Goal: Task Accomplishment & Management: Manage account settings

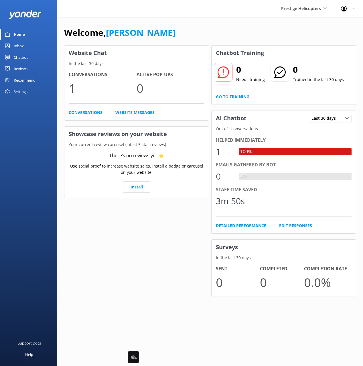
click at [25, 61] on div "Chatbot" at bounding box center [21, 57] width 14 height 11
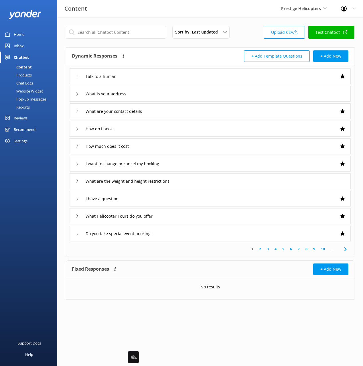
drag, startPoint x: 97, startPoint y: 42, endPoint x: 55, endPoint y: 81, distance: 58.0
click at [96, 42] on div "Sort by: Last updated Title Last updated Upload CSV Test Chatbot" at bounding box center [210, 34] width 289 height 16
click at [26, 75] on div "Products" at bounding box center [17, 75] width 28 height 8
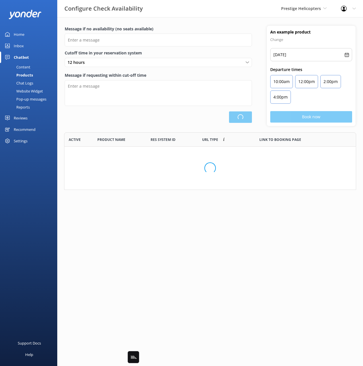
scroll to position [172, 292]
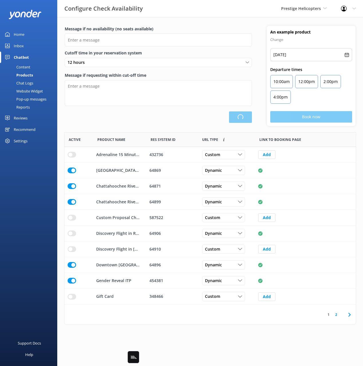
type input "There are no seats available, please check an alternative day"
type textarea "Our online booking system closes {hours} prior to departure. Please contact us …"
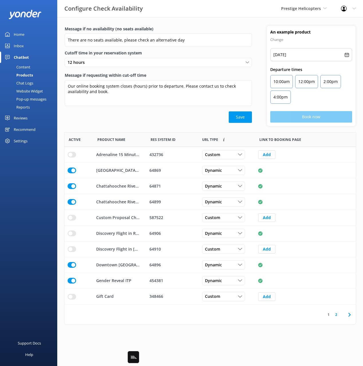
drag, startPoint x: 115, startPoint y: 118, endPoint x: 146, endPoint y: 121, distance: 30.8
click at [115, 118] on div "Save" at bounding box center [158, 116] width 187 height 11
drag, startPoint x: 146, startPoint y: 121, endPoint x: 150, endPoint y: 122, distance: 4.1
click at [146, 121] on div "Save" at bounding box center [158, 116] width 187 height 11
click at [180, 122] on div "Save" at bounding box center [158, 116] width 187 height 11
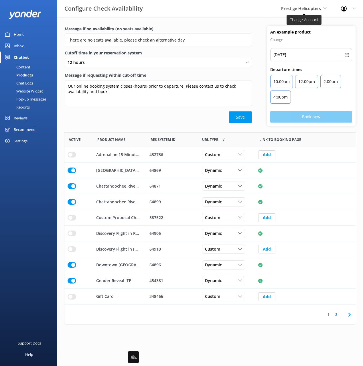
click at [304, 10] on span "Prestige Helicopters" at bounding box center [301, 8] width 40 height 5
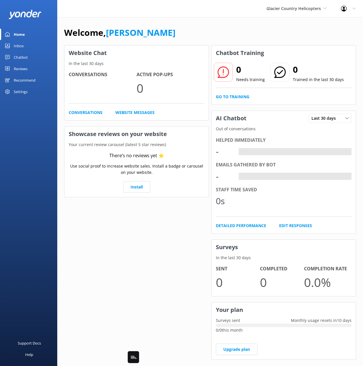
drag, startPoint x: 175, startPoint y: 27, endPoint x: 355, endPoint y: 48, distance: 180.6
click at [175, 27] on div "Welcome, Mikayla" at bounding box center [210, 35] width 292 height 19
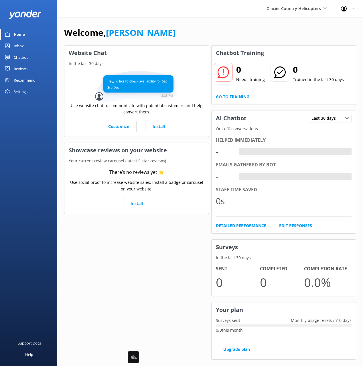
drag, startPoint x: 19, startPoint y: 55, endPoint x: 24, endPoint y: 62, distance: 8.1
click at [19, 56] on div "Chatbot" at bounding box center [21, 57] width 14 height 11
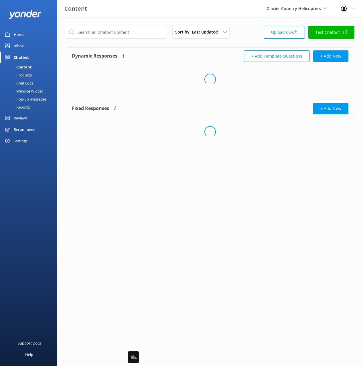
drag, startPoint x: 28, startPoint y: 76, endPoint x: 39, endPoint y: 77, distance: 10.9
click at [28, 76] on div "Products" at bounding box center [17, 75] width 28 height 8
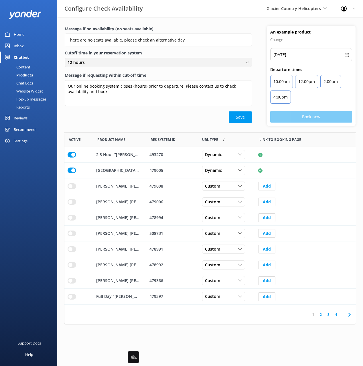
scroll to position [172, 292]
click at [204, 112] on div "Save" at bounding box center [158, 116] width 187 height 11
click at [352, 318] on icon at bounding box center [350, 315] width 7 height 7
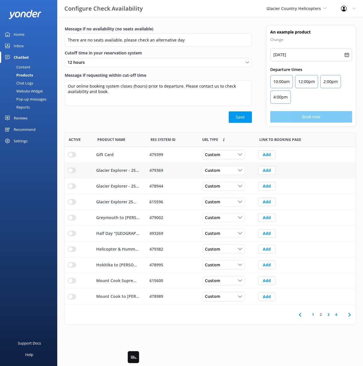
click at [72, 158] on input "row" at bounding box center [72, 155] width 9 height 6
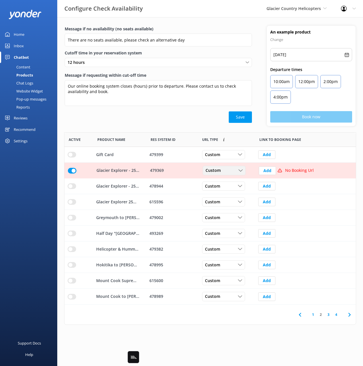
click at [220, 171] on span "Custom" at bounding box center [215, 171] width 19 height 6
click at [224, 194] on link "Dynamic" at bounding box center [228, 193] width 51 height 11
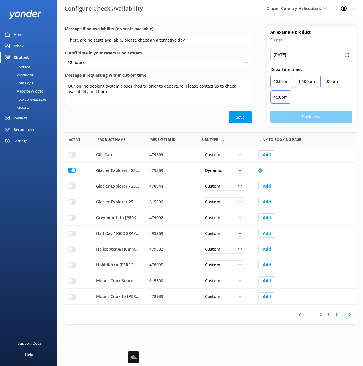
click at [197, 126] on div "Message if no availability (no seats available) There are no seats available, p…" at bounding box center [158, 76] width 202 height 100
click at [299, 315] on use at bounding box center [300, 315] width 2 height 4
click at [328, 315] on link "3" at bounding box center [329, 314] width 8 height 5
drag, startPoint x: 69, startPoint y: 201, endPoint x: 78, endPoint y: 202, distance: 8.4
click at [69, 158] on input "row" at bounding box center [72, 155] width 9 height 6
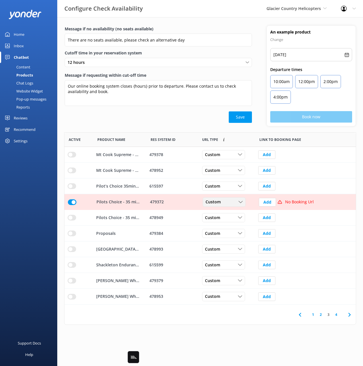
drag, startPoint x: 228, startPoint y: 201, endPoint x: 228, endPoint y: 205, distance: 3.4
click at [228, 201] on div "Custom" at bounding box center [224, 202] width 40 height 6
drag, startPoint x: 230, startPoint y: 221, endPoint x: 269, endPoint y: 231, distance: 39.8
click at [230, 221] on link "Dynamic" at bounding box center [228, 225] width 51 height 11
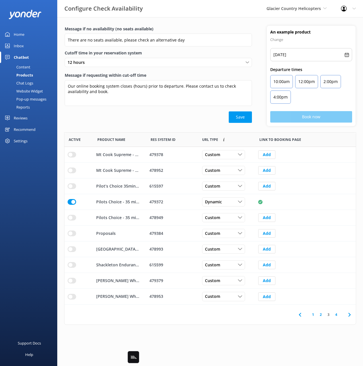
click at [350, 315] on use at bounding box center [350, 315] width 2 height 4
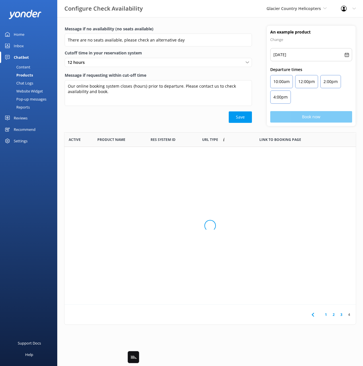
scroll to position [93, 292]
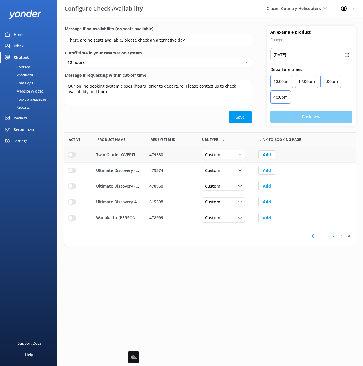
click at [71, 156] on input "row" at bounding box center [72, 155] width 9 height 6
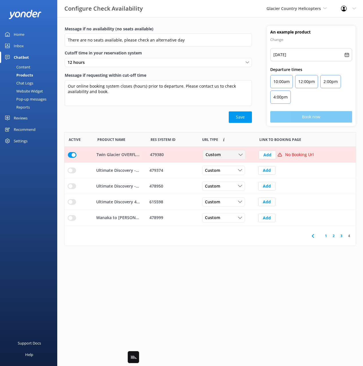
click at [226, 156] on div "Custom" at bounding box center [224, 155] width 40 height 6
drag, startPoint x: 228, startPoint y: 178, endPoint x: 236, endPoint y: 178, distance: 8.3
click at [228, 178] on link "Dynamic" at bounding box center [228, 178] width 51 height 11
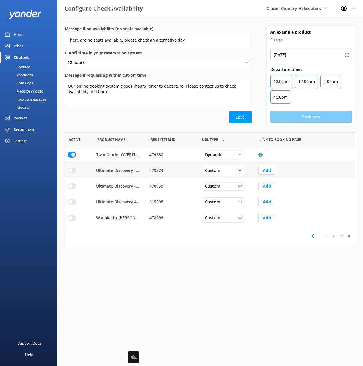
click at [76, 171] on div "row" at bounding box center [79, 171] width 22 height 6
drag, startPoint x: 71, startPoint y: 172, endPoint x: 92, endPoint y: 172, distance: 21.5
click at [71, 158] on input "row" at bounding box center [72, 155] width 9 height 6
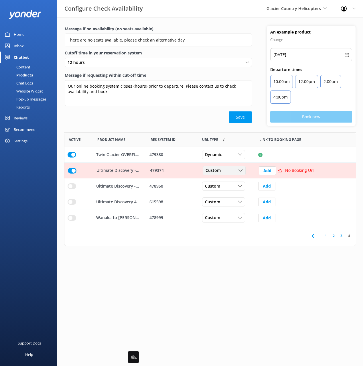
click at [217, 168] on span "Custom" at bounding box center [215, 171] width 19 height 6
click at [227, 194] on link "Dynamic" at bounding box center [228, 193] width 51 height 11
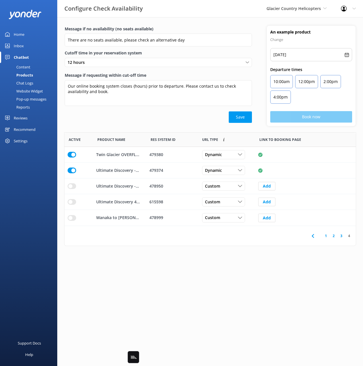
click at [193, 123] on div "Save" at bounding box center [158, 116] width 187 height 11
click at [313, 236] on use at bounding box center [313, 236] width 2 height 4
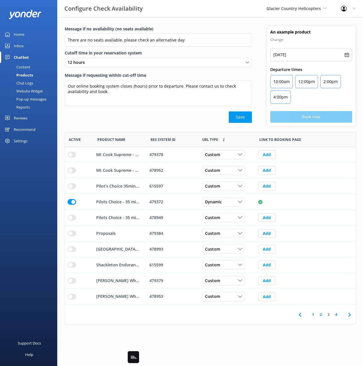
scroll to position [172, 292]
click at [301, 317] on icon at bounding box center [300, 315] width 7 height 7
click at [299, 315] on icon at bounding box center [300, 315] width 7 height 7
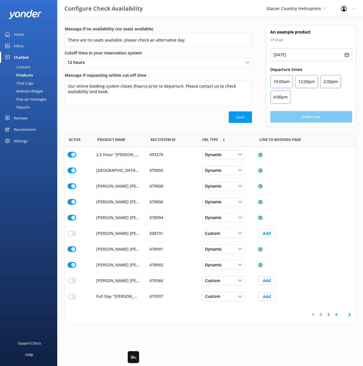
click at [137, 121] on div "Save" at bounding box center [158, 116] width 187 height 11
click at [349, 315] on icon at bounding box center [350, 315] width 7 height 7
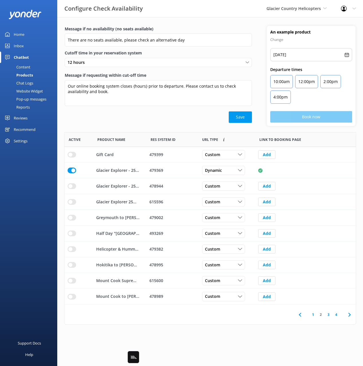
click at [350, 314] on use at bounding box center [350, 315] width 2 height 4
drag, startPoint x: 73, startPoint y: 281, endPoint x: 133, endPoint y: 278, distance: 59.4
click at [73, 158] on input "row" at bounding box center [72, 155] width 9 height 6
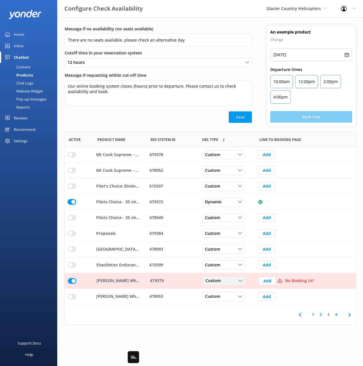
click at [222, 283] on span "Custom" at bounding box center [215, 281] width 19 height 6
click at [227, 304] on link "Dynamic" at bounding box center [228, 304] width 51 height 11
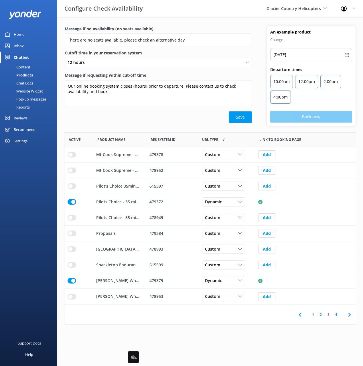
drag, startPoint x: 73, startPoint y: 156, endPoint x: 101, endPoint y: 144, distance: 30.9
click at [73, 156] on input "row" at bounding box center [72, 155] width 9 height 6
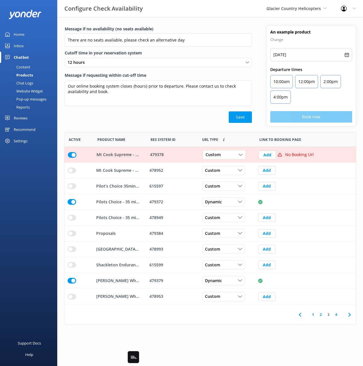
click at [136, 128] on div "Message if no availability (no seats available) There are no seats available, p…" at bounding box center [210, 79] width 306 height 107
drag, startPoint x: 222, startPoint y: 158, endPoint x: 253, endPoint y: 163, distance: 30.8
click at [223, 158] on div "Custom Custom Dynamic" at bounding box center [224, 154] width 43 height 9
click at [228, 180] on link "Dynamic" at bounding box center [228, 178] width 51 height 11
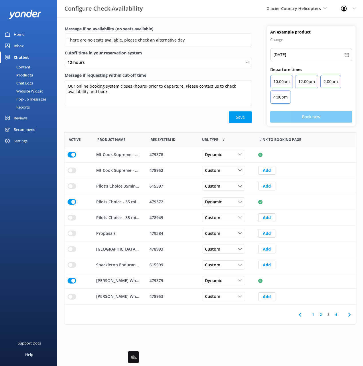
drag, startPoint x: 189, startPoint y: 118, endPoint x: 324, endPoint y: 143, distance: 137.5
click at [191, 118] on div "Save" at bounding box center [158, 116] width 187 height 11
click at [346, 316] on span at bounding box center [349, 314] width 13 height 13
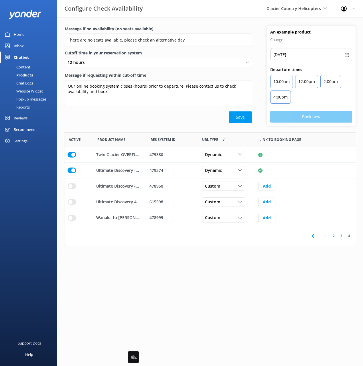
scroll to position [93, 292]
click at [335, 236] on link "2" at bounding box center [334, 235] width 8 height 5
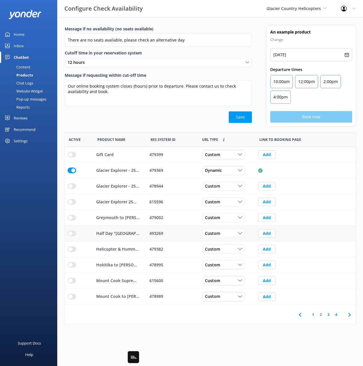
scroll to position [172, 292]
click at [73, 158] on input "row" at bounding box center [72, 155] width 9 height 6
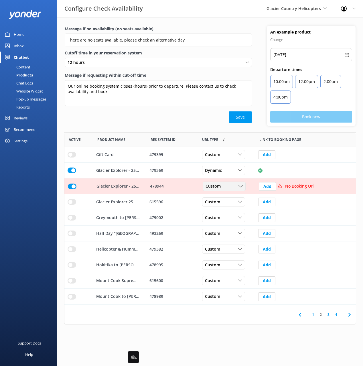
click at [220, 187] on span "Custom" at bounding box center [215, 186] width 19 height 6
click at [228, 210] on link "Dynamic" at bounding box center [228, 209] width 51 height 11
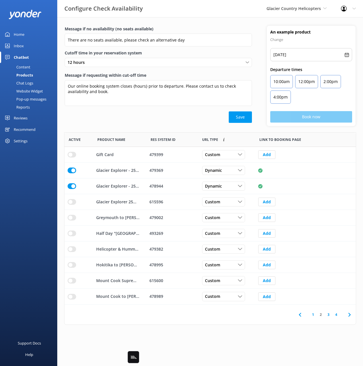
click at [314, 315] on link "1" at bounding box center [314, 314] width 8 height 5
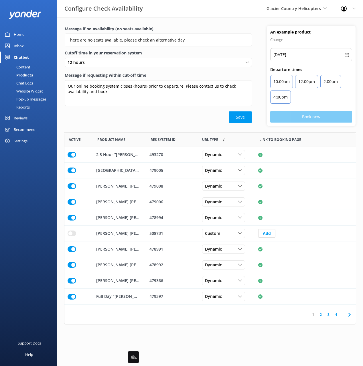
click at [169, 121] on div "Save" at bounding box center [158, 116] width 187 height 11
click at [321, 317] on link "2" at bounding box center [321, 314] width 8 height 5
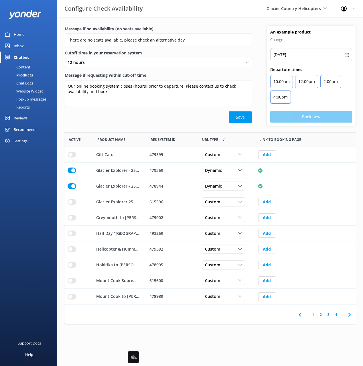
click at [330, 315] on link "3" at bounding box center [329, 314] width 8 height 5
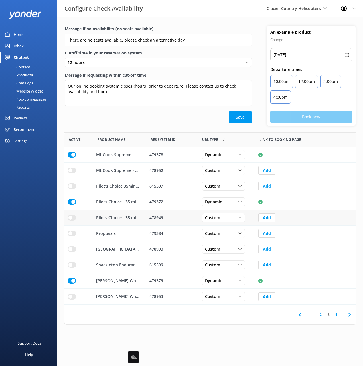
drag, startPoint x: 71, startPoint y: 218, endPoint x: 106, endPoint y: 217, distance: 35.8
click at [71, 158] on input "row" at bounding box center [72, 155] width 9 height 6
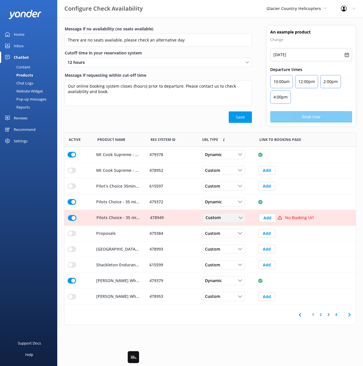
click at [210, 219] on span "Custom" at bounding box center [215, 218] width 19 height 6
click at [229, 242] on link "Dynamic" at bounding box center [228, 241] width 51 height 11
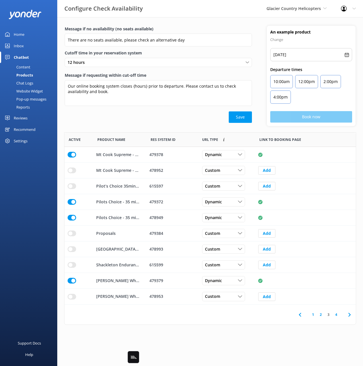
click at [313, 314] on link "1" at bounding box center [314, 314] width 8 height 5
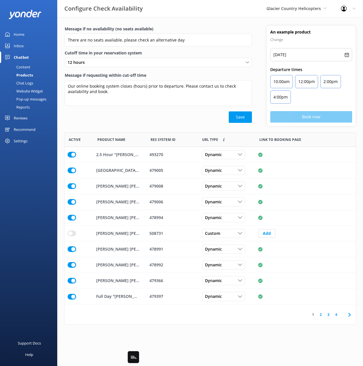
click at [350, 315] on icon at bounding box center [350, 315] width 7 height 7
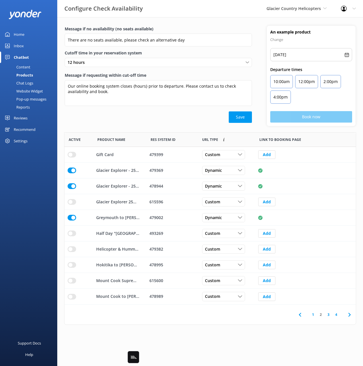
click at [349, 315] on icon at bounding box center [350, 315] width 7 height 7
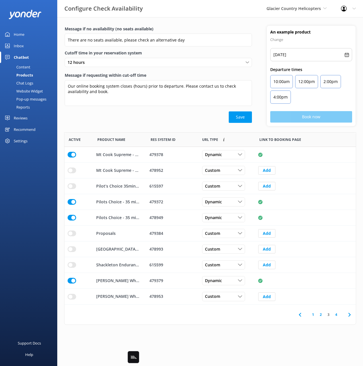
click at [349, 315] on icon at bounding box center [350, 315] width 7 height 7
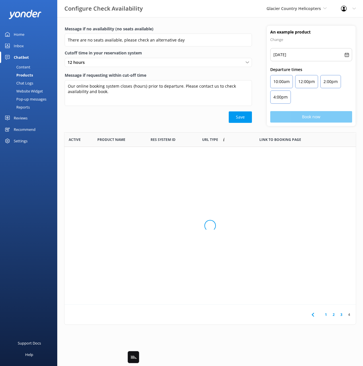
scroll to position [93, 292]
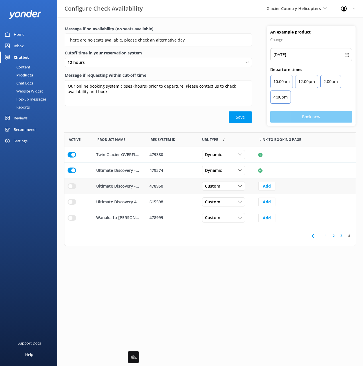
click at [72, 158] on input "row" at bounding box center [72, 155] width 9 height 6
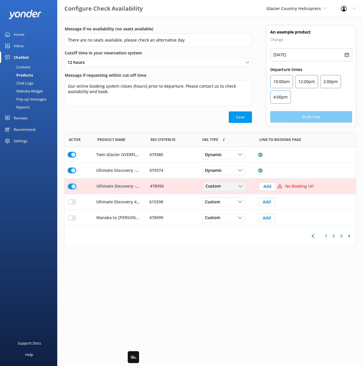
click at [218, 185] on span "Custom" at bounding box center [215, 186] width 19 height 6
drag, startPoint x: 227, startPoint y: 208, endPoint x: 273, endPoint y: 212, distance: 46.0
click at [227, 208] on link "Dynamic" at bounding box center [228, 209] width 51 height 11
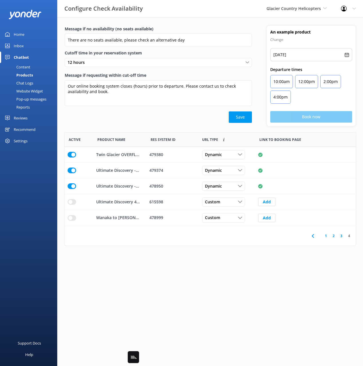
click at [314, 236] on icon at bounding box center [313, 236] width 7 height 7
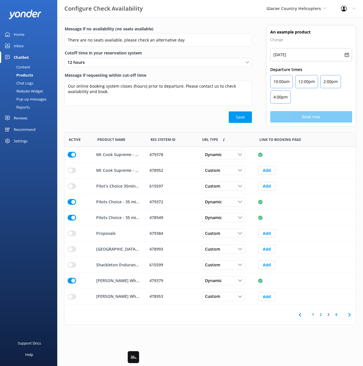
scroll to position [172, 292]
click at [73, 158] on input "row" at bounding box center [72, 155] width 9 height 6
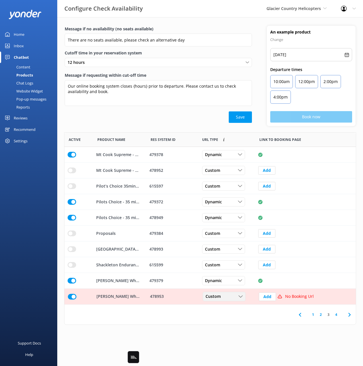
click at [225, 298] on div "Custom" at bounding box center [224, 297] width 40 height 6
click at [233, 324] on link "Dynamic" at bounding box center [228, 319] width 51 height 11
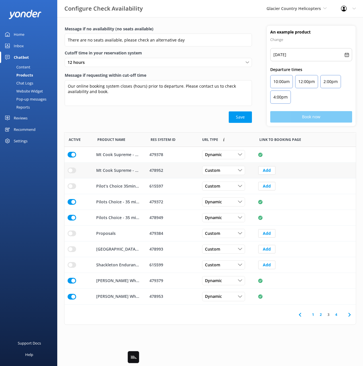
drag, startPoint x: 73, startPoint y: 173, endPoint x: 79, endPoint y: 174, distance: 5.2
click at [73, 158] on input "row" at bounding box center [72, 155] width 9 height 6
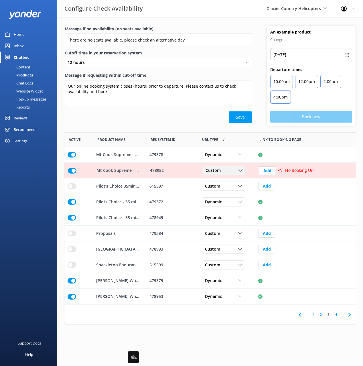
click at [216, 171] on span "Custom" at bounding box center [215, 171] width 19 height 6
click at [220, 193] on link "Dynamic" at bounding box center [228, 193] width 51 height 11
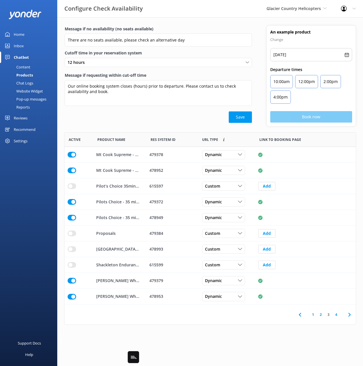
click at [311, 314] on link "1" at bounding box center [314, 314] width 8 height 5
click at [349, 314] on use at bounding box center [350, 315] width 2 height 4
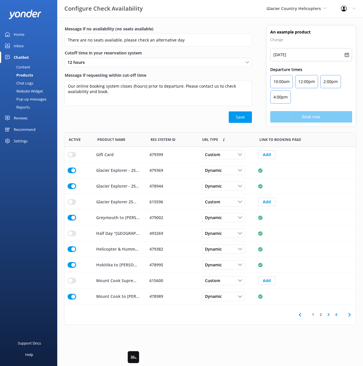
click at [134, 111] on div "Message if requesting within cut-off time Our online booking system closes {hou…" at bounding box center [158, 91] width 187 height 39
click at [228, 31] on label "Message if no availability (no seats available)" at bounding box center [158, 29] width 187 height 6
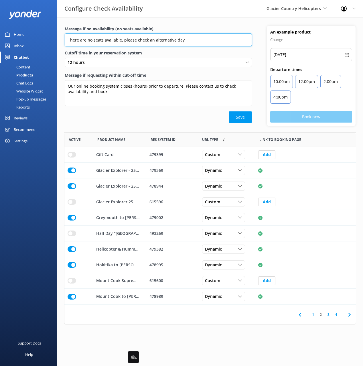
click at [228, 34] on input "There are no seats available, please check an alternative day" at bounding box center [158, 40] width 187 height 13
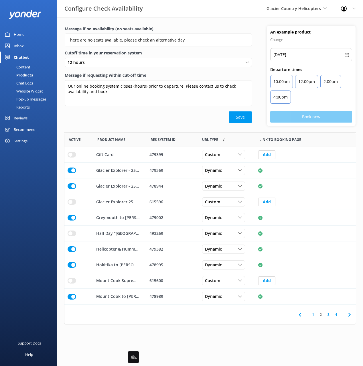
drag, startPoint x: 211, startPoint y: 22, endPoint x: 206, endPoint y: 22, distance: 4.9
click at [211, 22] on div "Message if no availability (no seats available) There are no seats available, p…" at bounding box center [210, 171] width 306 height 308
click at [118, 124] on div "Message if no availability (no seats available) There are no seats available, p…" at bounding box center [158, 76] width 202 height 100
click at [27, 66] on div "Content" at bounding box center [16, 67] width 27 height 8
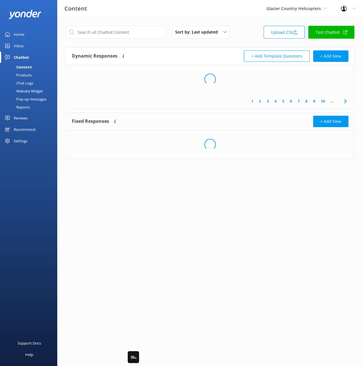
click at [140, 14] on div "Content Glacier Country Helicopters Black Cat Cruises Banff Airporter Internati…" at bounding box center [181, 8] width 363 height 17
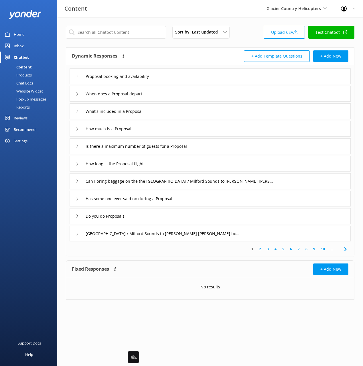
click at [133, 13] on div "Content Glacier Country Helicopters Black Cat Cruises Banff Airporter Internati…" at bounding box center [181, 8] width 363 height 17
click at [121, 34] on input "text" at bounding box center [116, 32] width 100 height 13
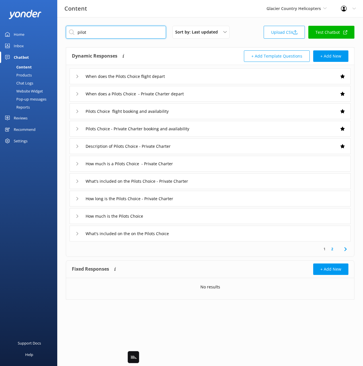
type input "pilot"
click at [244, 39] on div "pilot Sort by: Last updated Title Last updated Upload CSV Test Chatbot" at bounding box center [210, 34] width 289 height 16
drag, startPoint x: 148, startPoint y: 5, endPoint x: 173, endPoint y: 10, distance: 26.1
click at [148, 5] on div "Content Glacier Country Helicopters Black Cat Cruises Banff Airporter Internati…" at bounding box center [181, 8] width 363 height 17
drag, startPoint x: 247, startPoint y: 21, endPoint x: 259, endPoint y: 14, distance: 14.3
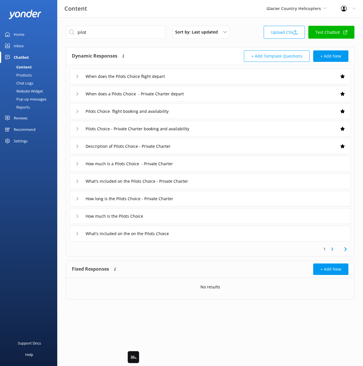
click at [248, 21] on div "pilot Sort by: Last updated Title Last updated Upload CSV Test Chatbot Dynamic …" at bounding box center [210, 167] width 306 height 300
drag, startPoint x: 252, startPoint y: 24, endPoint x: 243, endPoint y: 19, distance: 10.3
click at [252, 24] on div "pilot Sort by: Last updated Title Last updated Upload CSV Test Chatbot Dynamic …" at bounding box center [210, 167] width 306 height 300
click at [205, 5] on div "Content Glacier Country Helicopters Black Cat Cruises Banff Airporter Internati…" at bounding box center [181, 8] width 363 height 17
drag, startPoint x: 260, startPoint y: 28, endPoint x: 251, endPoint y: 29, distance: 8.7
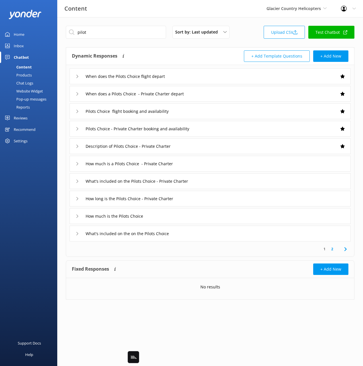
click at [259, 28] on div "pilot Sort by: Last updated Title Last updated Upload CSV Test Chatbot" at bounding box center [210, 34] width 289 height 16
click at [23, 142] on div "Settings" at bounding box center [21, 140] width 14 height 11
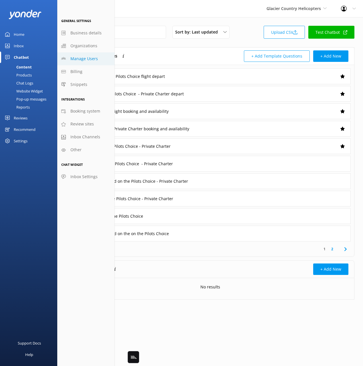
click at [88, 56] on span "Manage Users" at bounding box center [85, 59] width 28 height 6
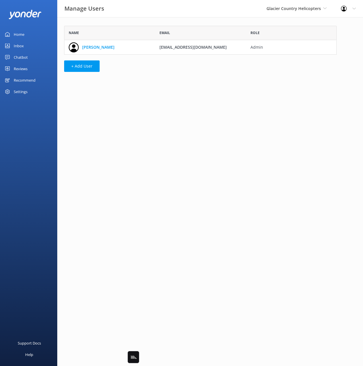
scroll to position [29, 273]
click at [115, 18] on div "Name Email Role Megan office@gch.nz Admin + Add User" at bounding box center [200, 50] width 287 height 66
click at [24, 34] on link "Home" at bounding box center [28, 34] width 57 height 11
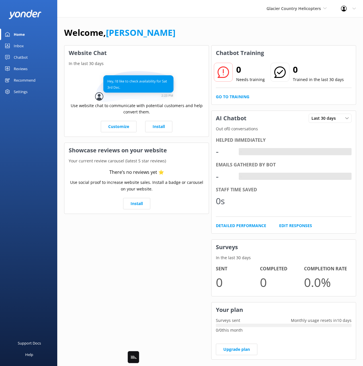
click at [193, 17] on div "Glacier Country Helicopters Black Cat Cruises Banff Airporter International Ant…" at bounding box center [181, 8] width 363 height 17
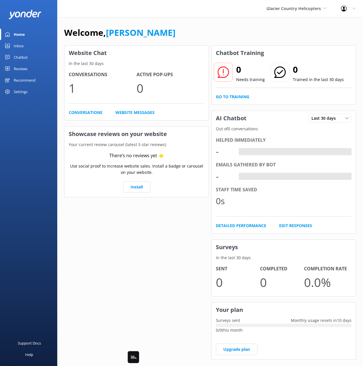
click at [27, 58] on div "Chatbot" at bounding box center [21, 57] width 14 height 11
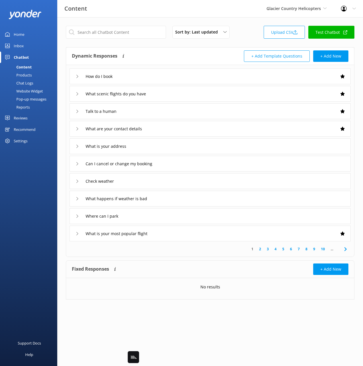
click at [265, 11] on div "Glacier Country Helicopters Black Cat Cruises Banff Airporter International Ant…" at bounding box center [297, 8] width 75 height 17
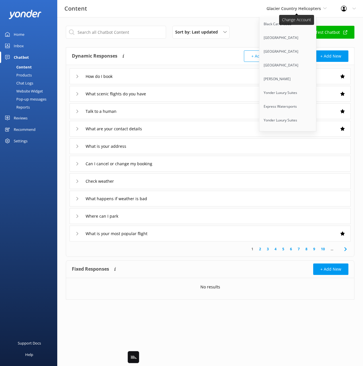
click at [284, 7] on span "Glacier Country Helicopters" at bounding box center [294, 8] width 54 height 5
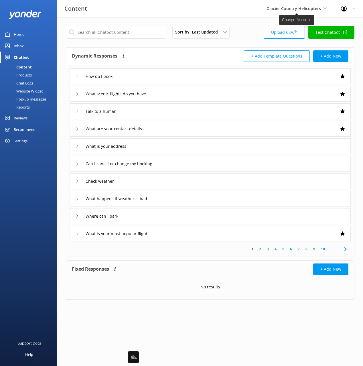
click at [284, 7] on span "Glacier Country Helicopters" at bounding box center [294, 8] width 54 height 5
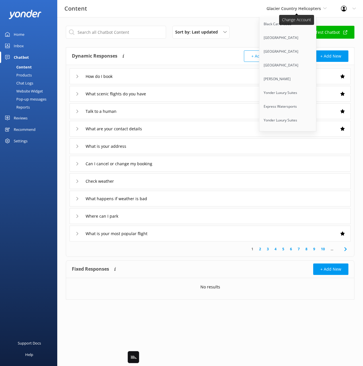
scroll to position [1609, 0]
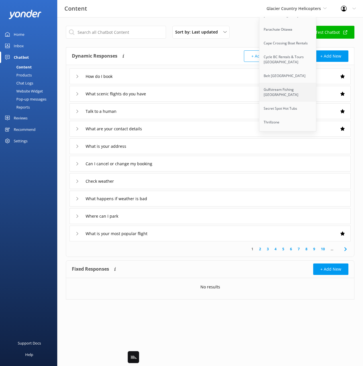
click at [288, 83] on link "Gulfstream Fishing [GEOGRAPHIC_DATA]" at bounding box center [288, 92] width 57 height 19
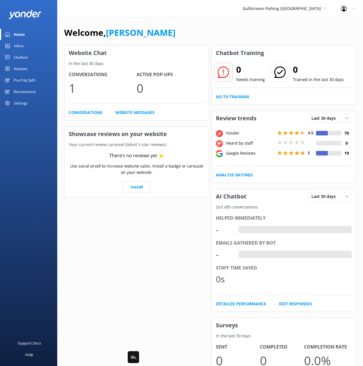
drag, startPoint x: 164, startPoint y: 33, endPoint x: 159, endPoint y: 34, distance: 4.3
click at [163, 33] on div "Welcome, Mikayla" at bounding box center [210, 35] width 292 height 19
drag, startPoint x: 30, startPoint y: 80, endPoint x: 50, endPoint y: 81, distance: 20.4
click at [30, 80] on div "Pre-Trip SMS" at bounding box center [25, 80] width 22 height 11
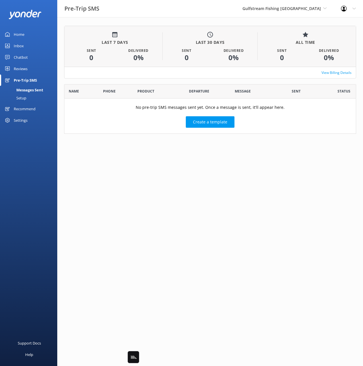
scroll to position [50, 292]
click at [187, 80] on div "LAST 7 DAYS Sent 0 Delivered 0 % LAST 30 DAYS Sent 0 Delivered 0 % ALL TIME Sen…" at bounding box center [210, 81] width 306 height 128
click at [153, 74] on div "View Billing Details" at bounding box center [210, 72] width 292 height 11
click at [22, 99] on div "Setup" at bounding box center [14, 98] width 23 height 8
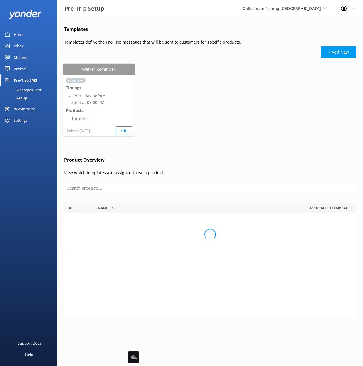
scroll to position [139, 292]
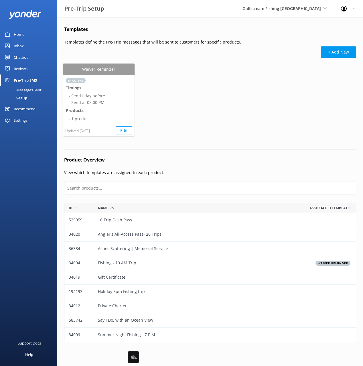
click at [177, 113] on div "Waiver Reminder Inactive Timings - Send 1 day before. - Send at 05:00 PM Produc…" at bounding box center [210, 104] width 295 height 80
click at [185, 59] on div "+ Add New" at bounding box center [210, 55] width 292 height 18
click at [180, 61] on div "+ Add New" at bounding box center [210, 55] width 292 height 18
click at [37, 91] on div "Messages Sent" at bounding box center [22, 90] width 38 height 8
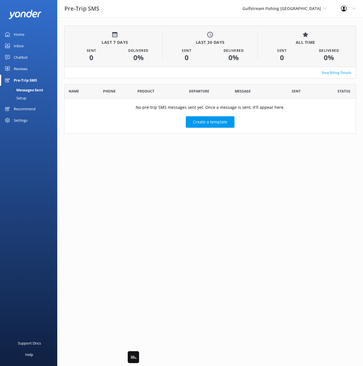
scroll to position [50, 292]
drag, startPoint x: 26, startPoint y: 96, endPoint x: 40, endPoint y: 94, distance: 14.1
click at [26, 96] on div "Setup" at bounding box center [14, 98] width 23 height 8
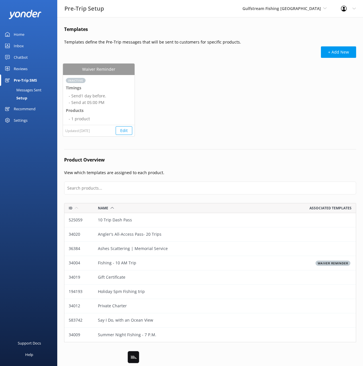
scroll to position [139, 292]
drag, startPoint x: 245, startPoint y: 110, endPoint x: 241, endPoint y: 110, distance: 4.3
click at [244, 110] on div "Waiver Reminder Inactive Timings - Send 1 day before. - Send at 05:00 PM Produc…" at bounding box center [210, 104] width 295 height 80
click at [96, 50] on div "+ Add New" at bounding box center [210, 55] width 292 height 18
click at [279, 131] on div "Waiver Reminder Inactive Timings - Send 1 day before. - Send at 05:00 PM Produc…" at bounding box center [210, 104] width 295 height 80
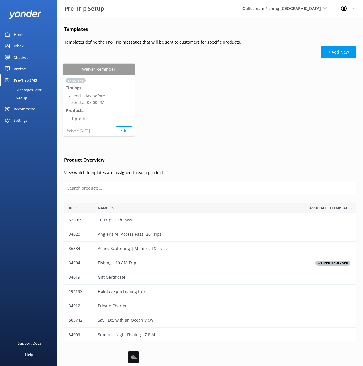
click at [38, 48] on link "Inbox" at bounding box center [28, 45] width 57 height 11
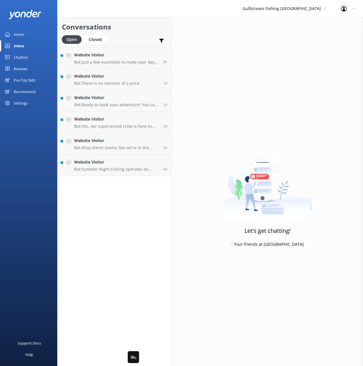
click at [138, 31] on h2 "Conversations" at bounding box center [114, 26] width 105 height 11
click at [19, 37] on div "Home" at bounding box center [19, 34] width 11 height 11
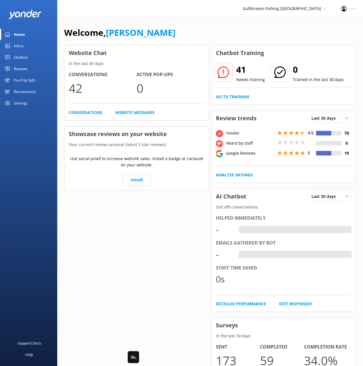
click at [193, 31] on div "Welcome, Mikayla" at bounding box center [210, 35] width 292 height 19
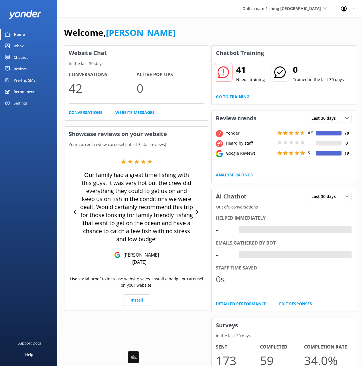
click at [184, 24] on div "Welcome, Mikayla Website Chat In the last 30 days Conversations 42 Active Pop-u…" at bounding box center [210, 266] width 306 height 498
click at [182, 40] on div "Welcome, Mikayla" at bounding box center [210, 35] width 292 height 19
click at [166, 30] on div "Welcome, Mikayla" at bounding box center [210, 35] width 292 height 19
click at [162, 26] on div "Welcome, Mikayla" at bounding box center [210, 35] width 292 height 19
click at [99, 26] on h1 "Welcome, Mikayla" at bounding box center [119, 33] width 111 height 14
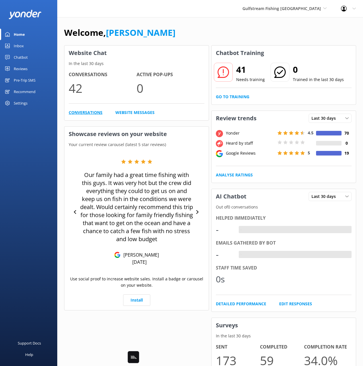
drag, startPoint x: 101, startPoint y: 25, endPoint x: 78, endPoint y: 110, distance: 87.6
click at [101, 25] on div "Welcome, Mikayla Website Chat In the last 30 days Conversations 42 Active Pop-u…" at bounding box center [210, 266] width 306 height 498
drag, startPoint x: 38, startPoint y: 149, endPoint x: 32, endPoint y: 154, distance: 7.9
click at [38, 149] on div "Home Inbox Chatbot Content Products Chat Logs Website Widget Pop-up messages Re…" at bounding box center [28, 91] width 57 height 183
click at [56, 197] on div "Support Docs Help" at bounding box center [28, 274] width 57 height 183
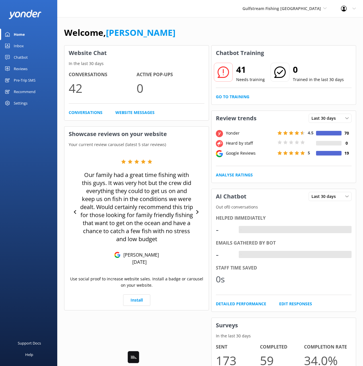
click at [49, 196] on div "Support Docs Help" at bounding box center [28, 274] width 57 height 183
click at [265, 30] on div "Welcome, Mikayla" at bounding box center [210, 35] width 292 height 19
click at [281, 37] on div "Welcome, Mikayla" at bounding box center [210, 35] width 292 height 19
click at [332, 39] on div "Welcome, Mikayla" at bounding box center [210, 35] width 292 height 19
click at [332, 37] on div "Welcome, Mikayla" at bounding box center [210, 35] width 292 height 19
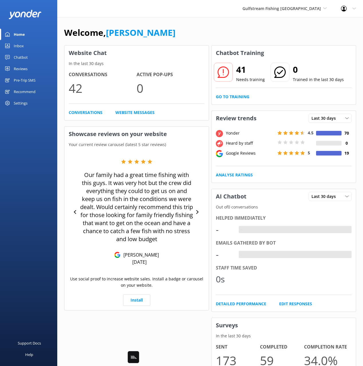
click at [276, 28] on div "Welcome, Mikayla" at bounding box center [210, 35] width 292 height 19
drag, startPoint x: 182, startPoint y: 18, endPoint x: 115, endPoint y: 84, distance: 93.8
click at [182, 18] on div "Welcome, Mikayla Website Chat In the last 30 days Conversations 42 Active Pop-u…" at bounding box center [210, 266] width 306 height 498
click at [32, 109] on div "Home Inbox Chatbot Content Products Chat Logs Website Widget Pop-up messages Re…" at bounding box center [28, 91] width 57 height 183
click at [31, 105] on div "Settings" at bounding box center [28, 102] width 57 height 11
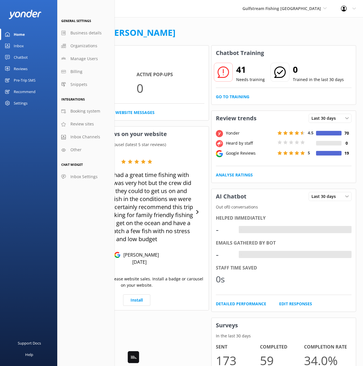
click at [34, 122] on div "Home Inbox Chatbot Content Products Chat Logs Website Widget Pop-up messages Re…" at bounding box center [28, 91] width 57 height 183
drag, startPoint x: 29, startPoint y: 143, endPoint x: 114, endPoint y: 93, distance: 98.7
click at [29, 143] on div "Home Inbox Chatbot Content Products Chat Logs Website Widget Pop-up messages Re…" at bounding box center [28, 91] width 57 height 183
click at [194, 35] on div "Welcome, Mikayla" at bounding box center [210, 35] width 292 height 19
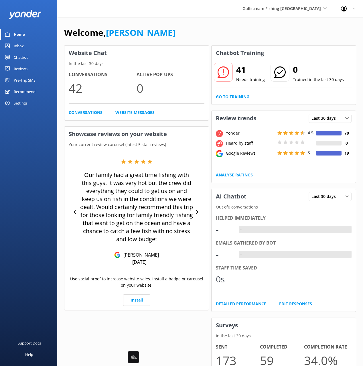
click at [29, 104] on div "Settings" at bounding box center [28, 102] width 57 height 11
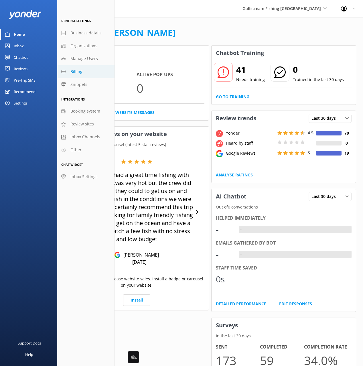
click at [86, 75] on link "Billing" at bounding box center [85, 71] width 57 height 13
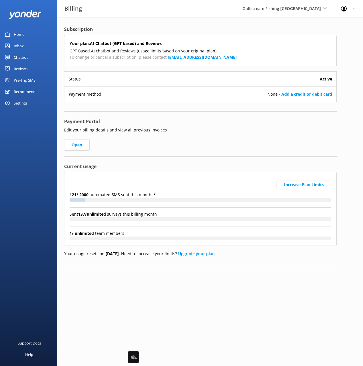
click at [300, 138] on div "Payment Portal Edit your billing details and view all previous invoices Open" at bounding box center [200, 137] width 273 height 39
click at [227, 130] on p "Edit your billing details and view all previous invoices" at bounding box center [200, 130] width 273 height 6
click at [289, 120] on h4 "Payment Portal" at bounding box center [200, 121] width 273 height 7
click at [269, 120] on h4 "Payment Portal" at bounding box center [200, 121] width 273 height 7
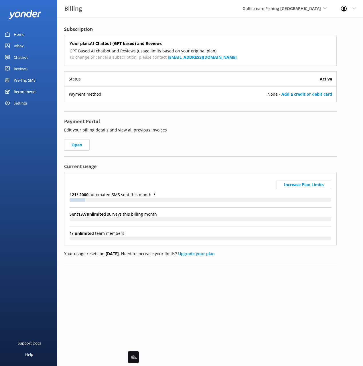
click at [260, 134] on div "Payment Portal Edit your billing details and view all previous invoices Open" at bounding box center [200, 137] width 273 height 39
click at [100, 33] on div "Subscription Your plan: AI Chatbot (GPT based) and Reviews GPT Based AI chatbot…" at bounding box center [200, 145] width 273 height 239
click at [35, 34] on link "Home" at bounding box center [28, 34] width 57 height 11
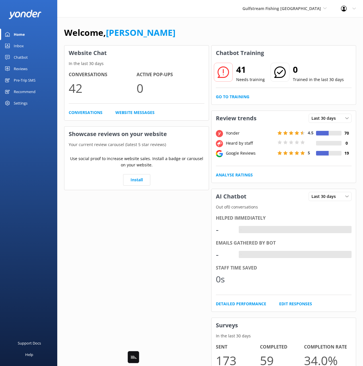
click at [220, 30] on div "Welcome, Mikayla" at bounding box center [210, 35] width 292 height 19
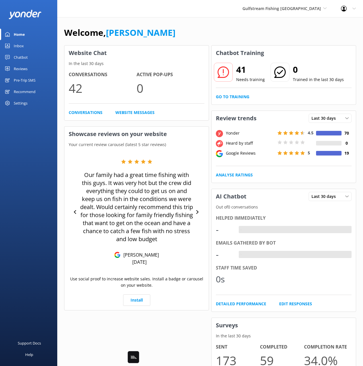
click at [220, 30] on div "Welcome, Mikayla" at bounding box center [210, 35] width 292 height 19
click at [288, 25] on div "Welcome, Mikayla Website Chat In the last 30 days Conversations 42 Active Pop-u…" at bounding box center [210, 266] width 306 height 498
click at [286, 26] on div "Welcome, Mikayla" at bounding box center [210, 35] width 292 height 19
click at [42, 146] on div "Home Inbox Chatbot Content Products Chat Logs Website Widget Pop-up messages Re…" at bounding box center [28, 91] width 57 height 183
click at [250, 41] on div "Welcome, Mikayla" at bounding box center [210, 35] width 292 height 19
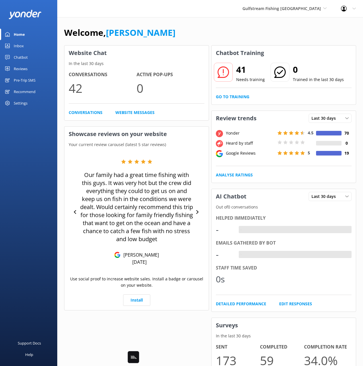
click at [249, 43] on div "Welcome, Mikayla" at bounding box center [210, 35] width 292 height 19
click at [167, 37] on div "Welcome, Mikayla" at bounding box center [210, 35] width 292 height 19
